Goal: Check status: Check status

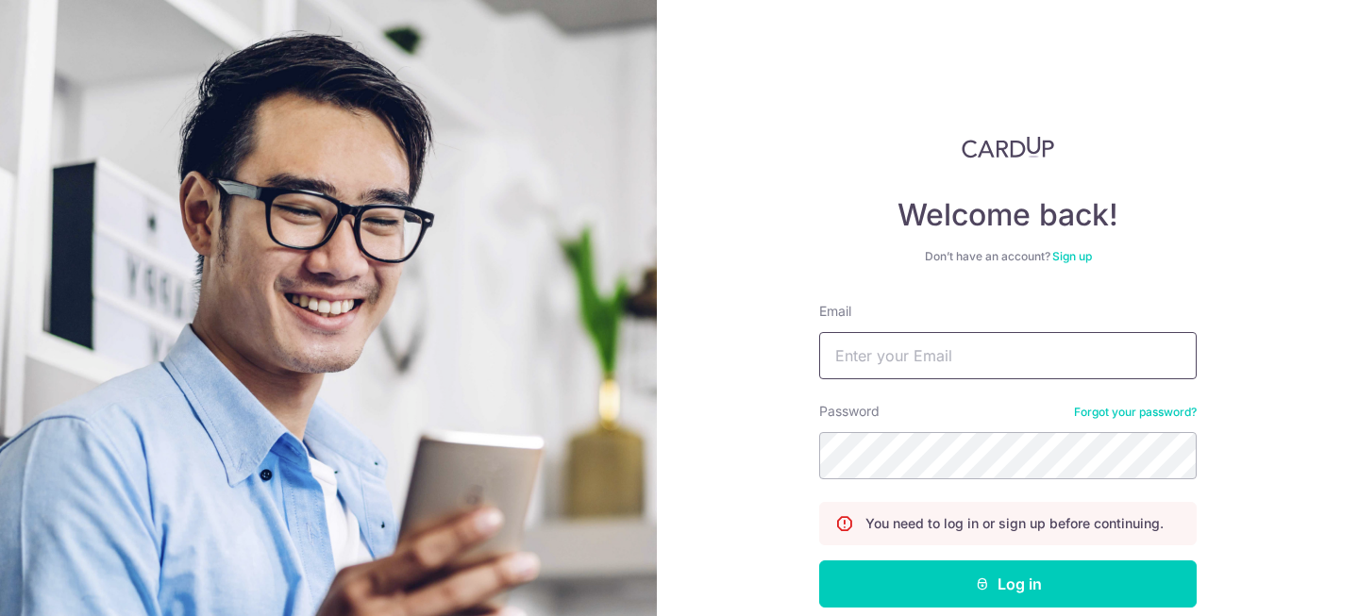
click at [987, 353] on input "Email" at bounding box center [1008, 355] width 378 height 47
type input "amerlin.yio@gmail.com"
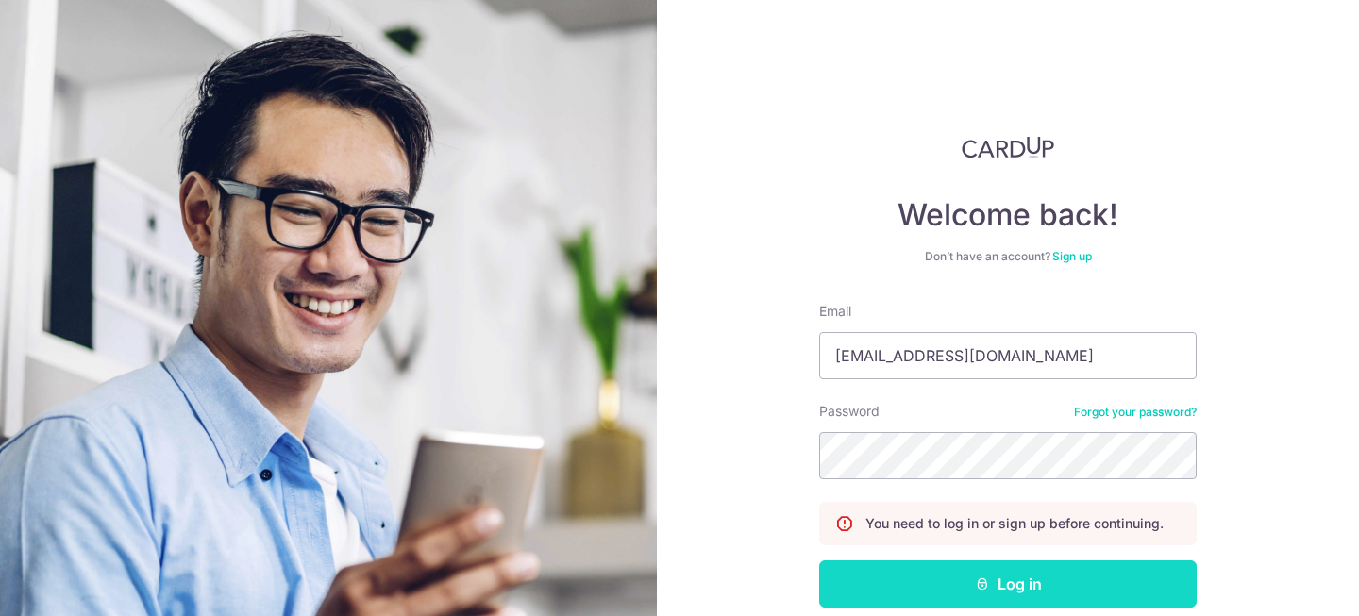
click at [979, 584] on icon "submit" at bounding box center [982, 584] width 15 height 15
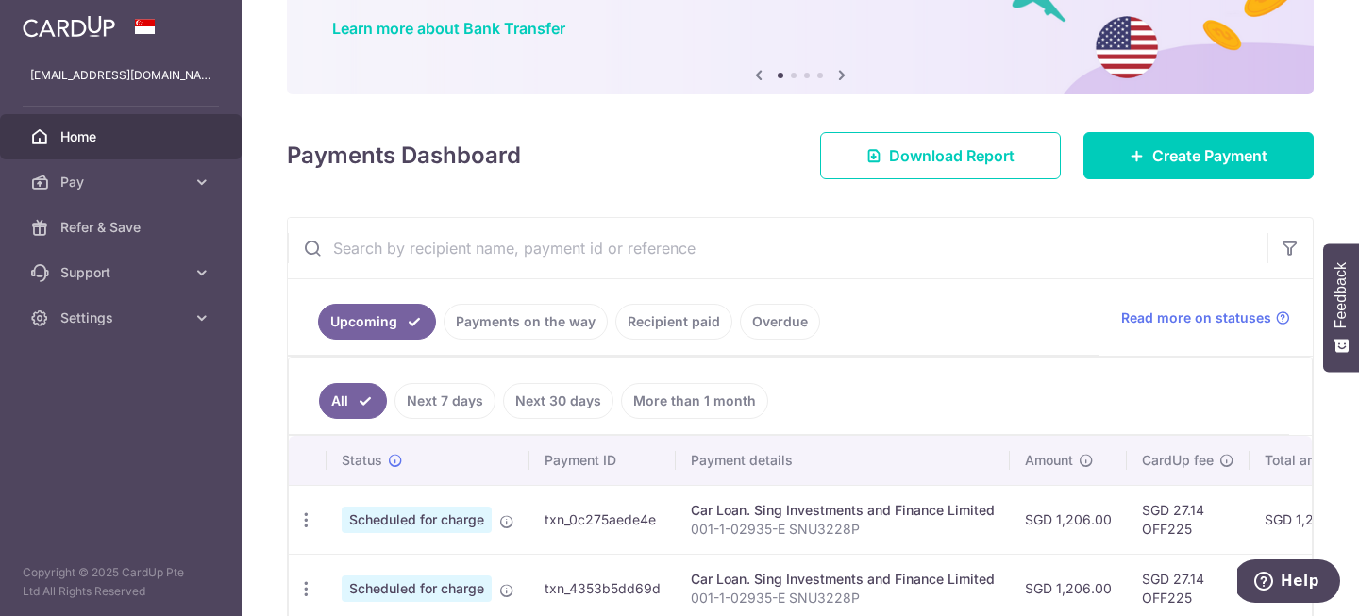
scroll to position [148, 0]
click at [666, 323] on link "Recipient paid" at bounding box center [674, 321] width 117 height 36
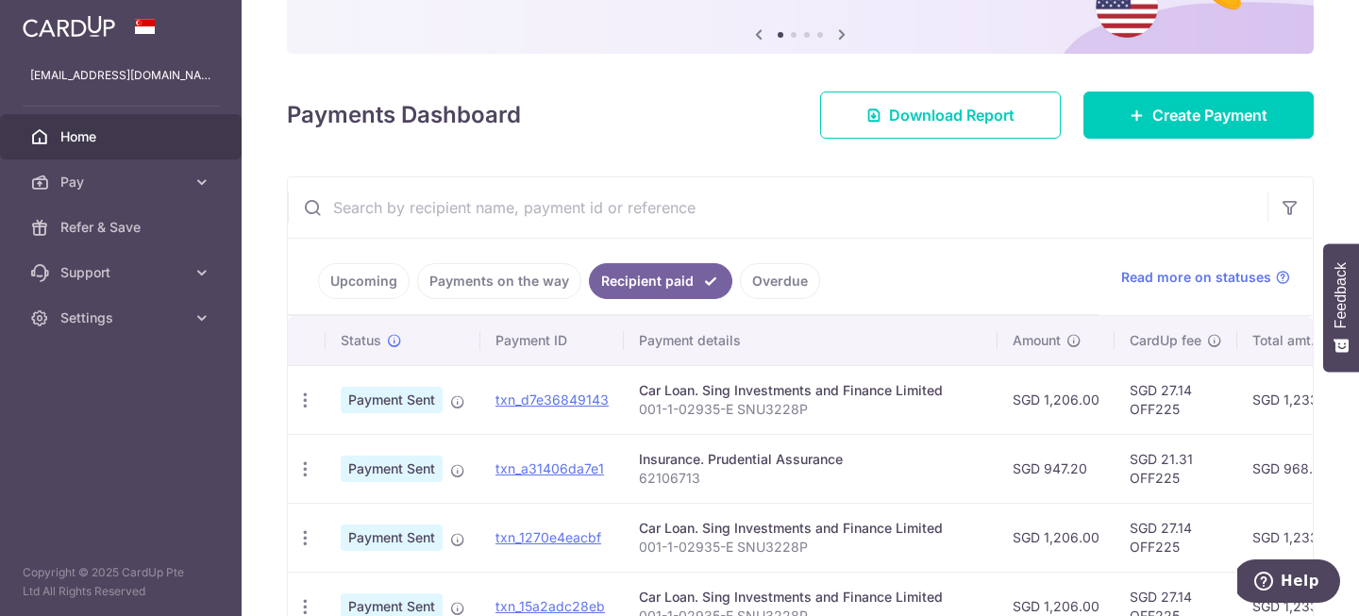
scroll to position [199, 0]
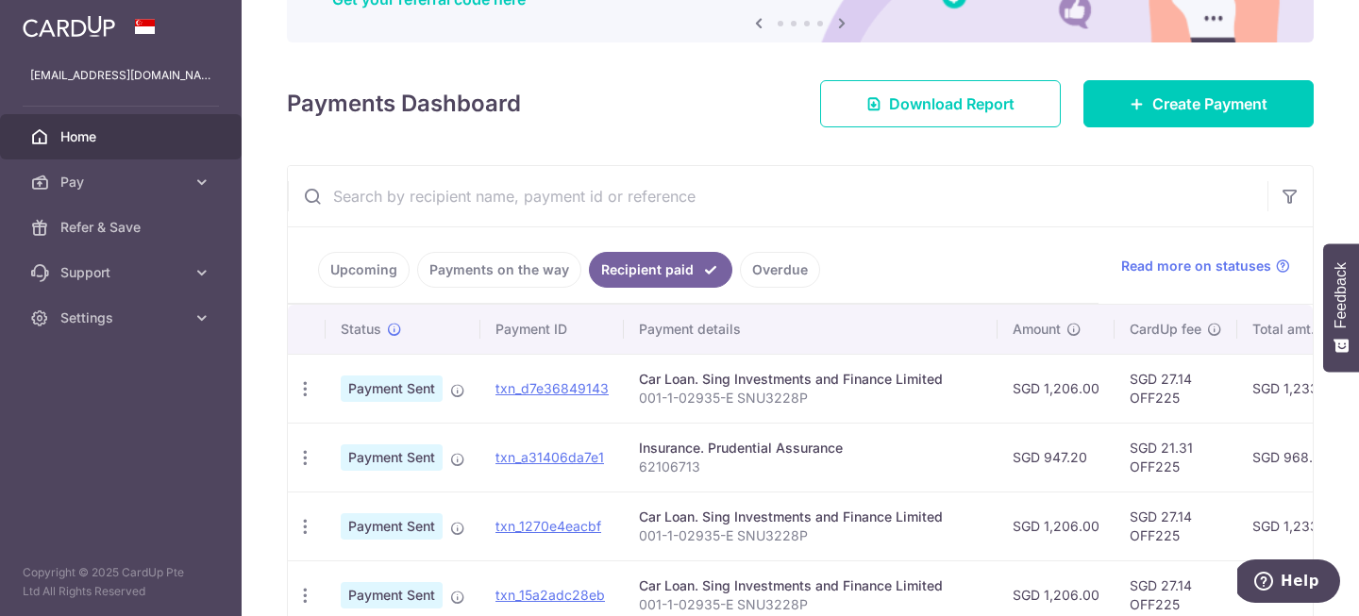
drag, startPoint x: 1080, startPoint y: 455, endPoint x: 1037, endPoint y: 458, distance: 43.5
click at [1037, 458] on td "SGD 947.20" at bounding box center [1056, 457] width 117 height 69
copy td "947.20"
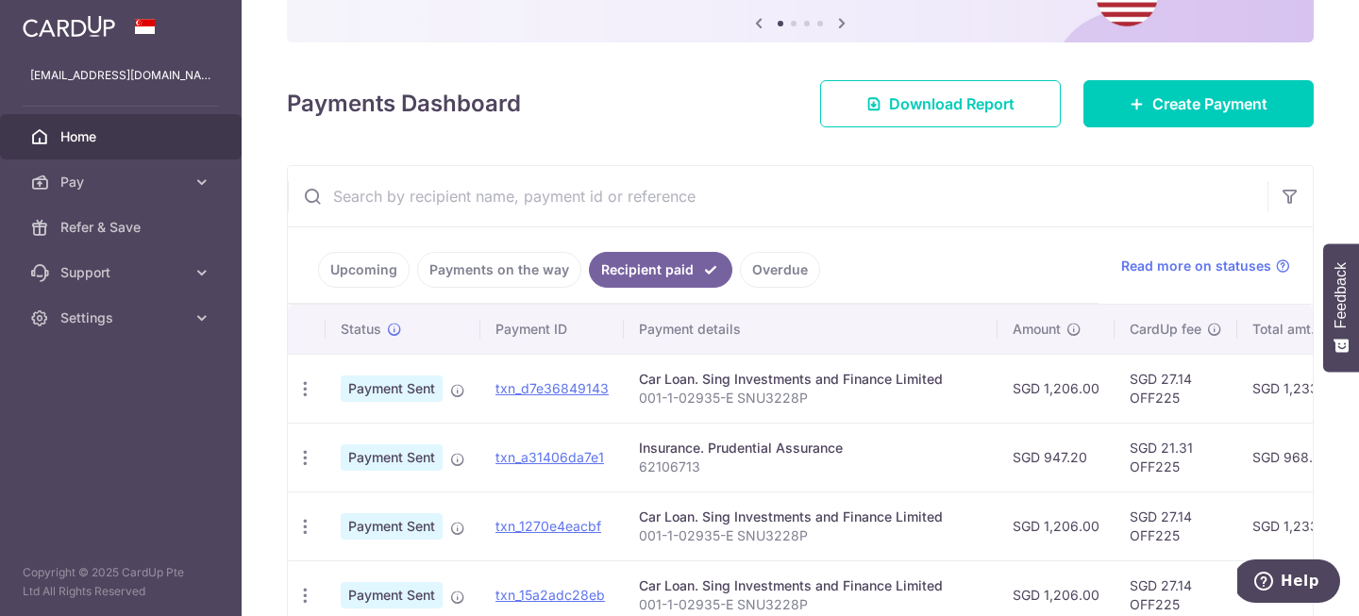
copy td "947.20"
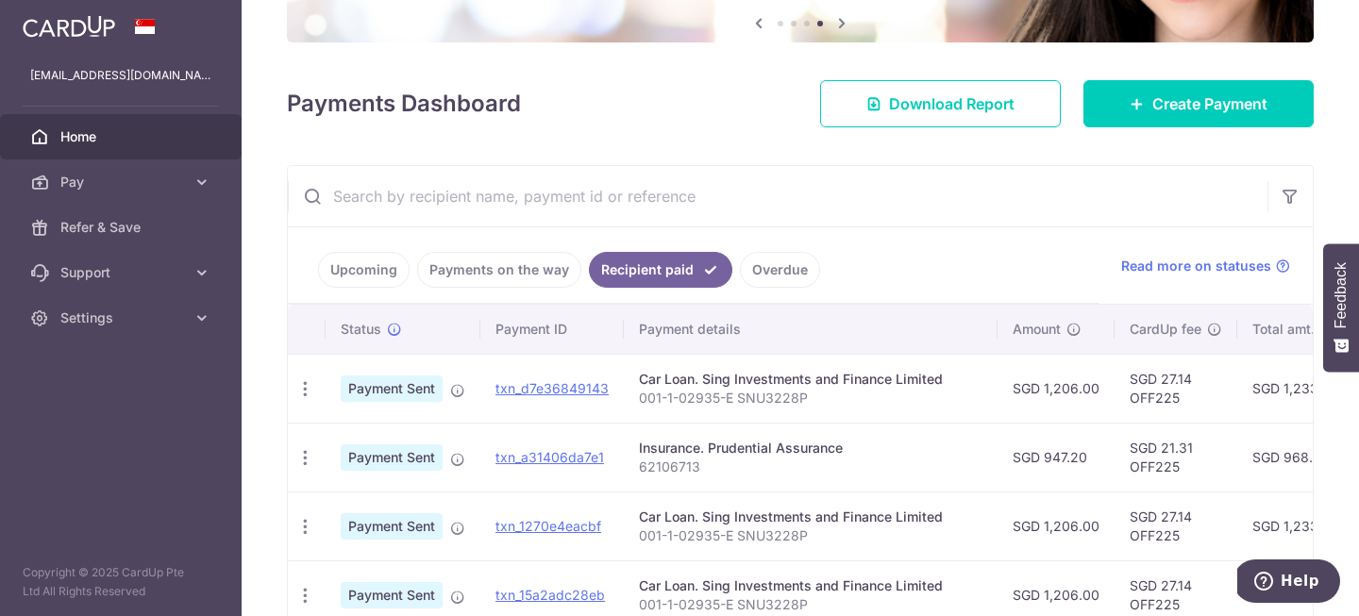
click at [352, 270] on link "Upcoming" at bounding box center [364, 270] width 92 height 36
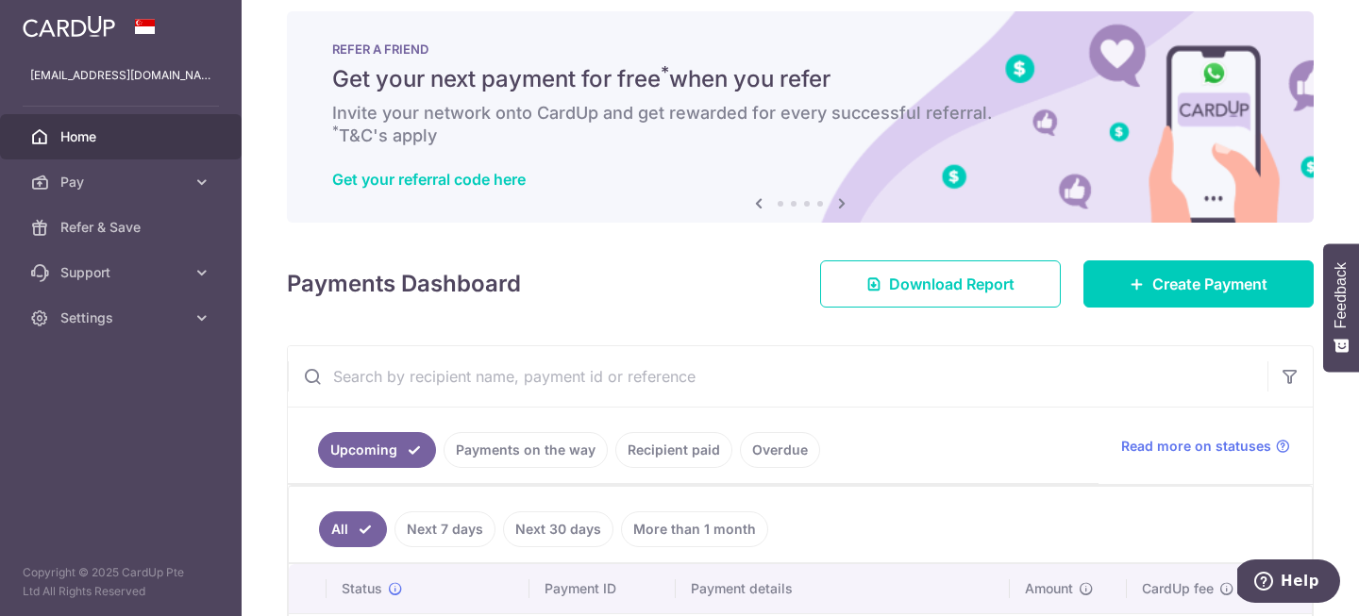
scroll to position [0, 0]
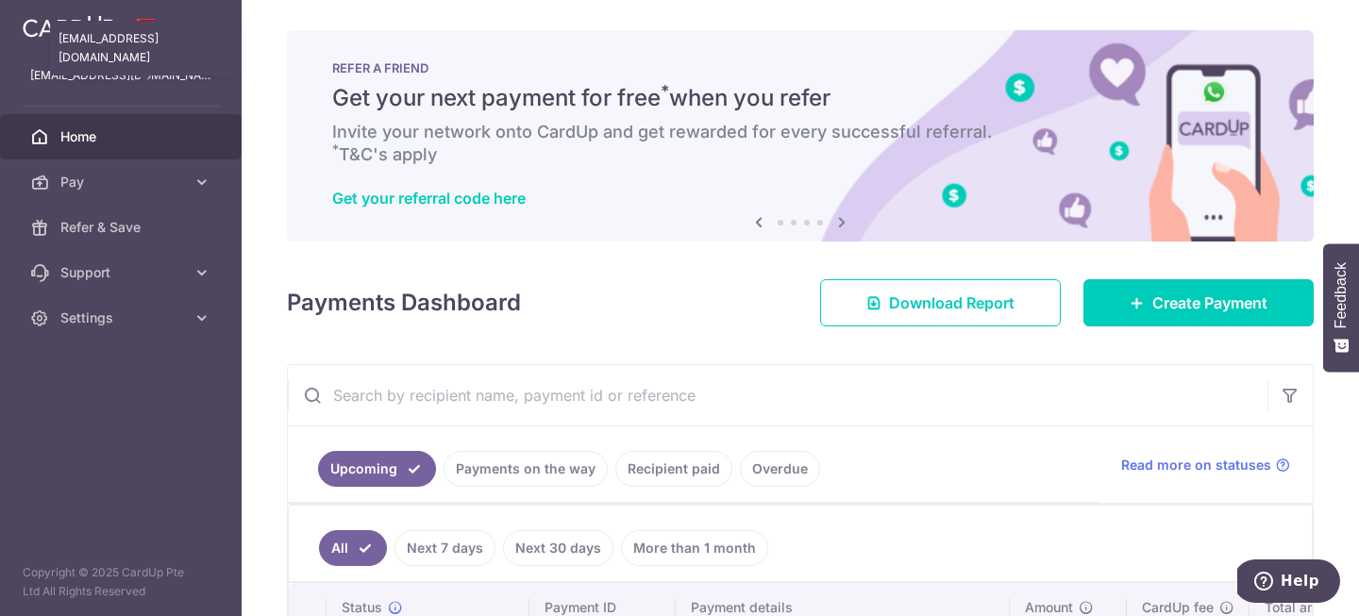
click at [114, 84] on p "amerlin.yio@gmail.com" at bounding box center [120, 75] width 181 height 19
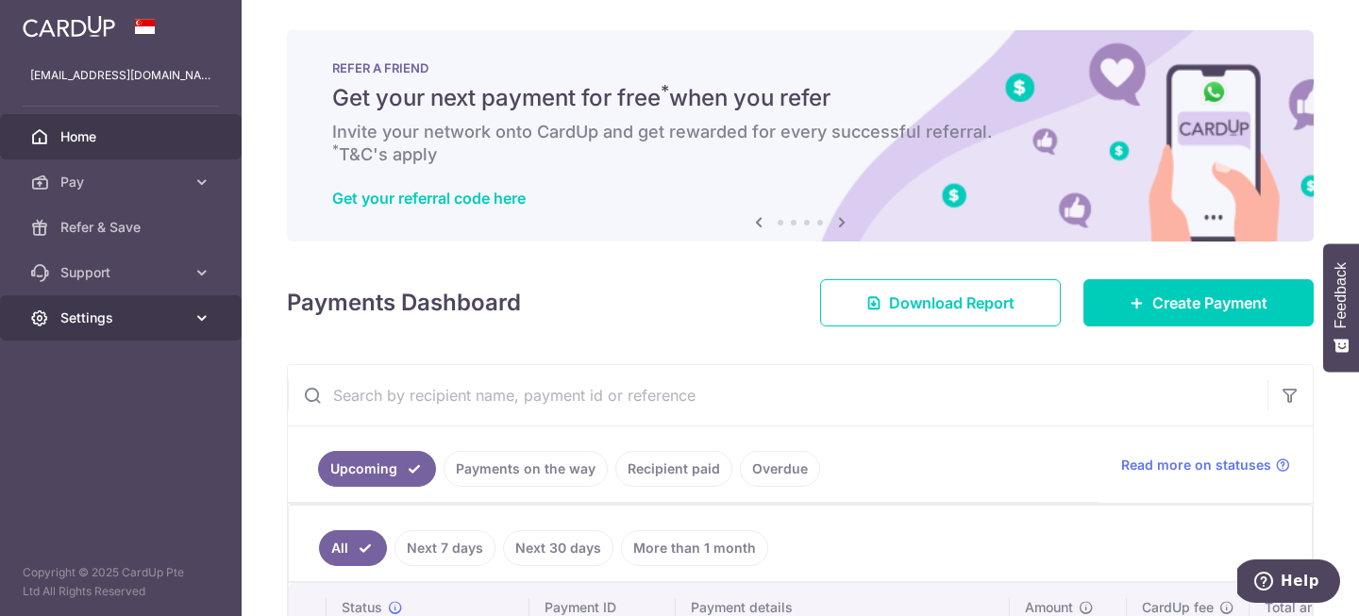
click at [194, 318] on icon at bounding box center [202, 318] width 19 height 19
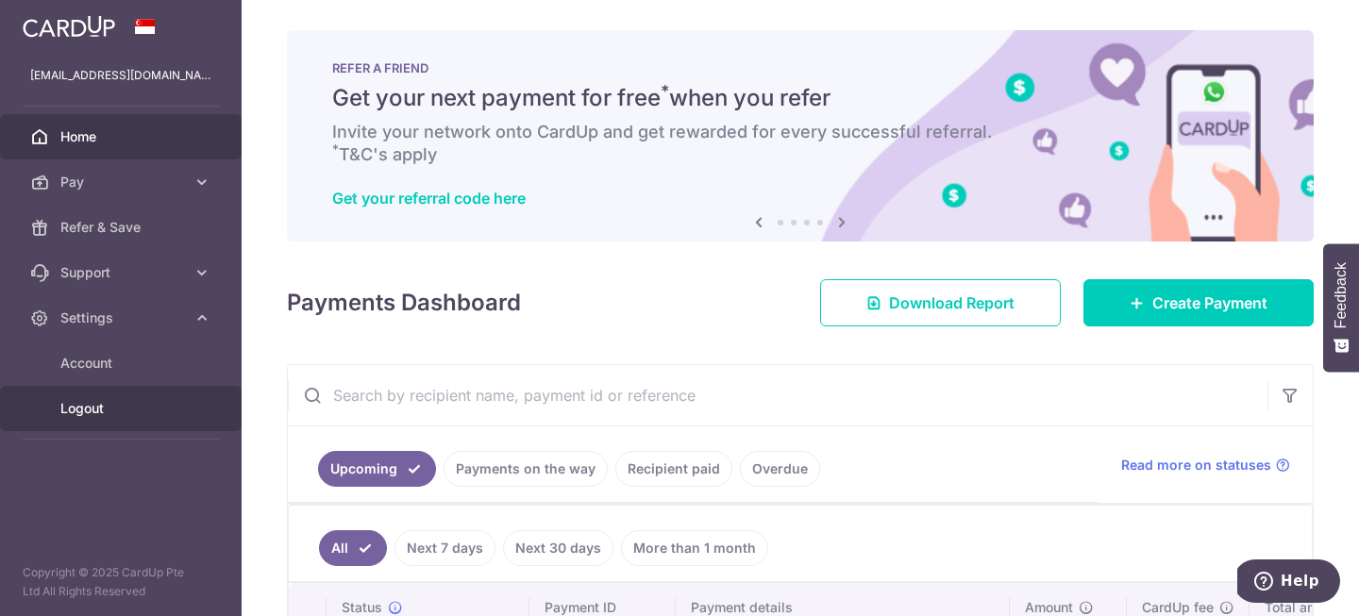
click at [76, 414] on span "Logout" at bounding box center [122, 408] width 125 height 19
